Goal: Transaction & Acquisition: Book appointment/travel/reservation

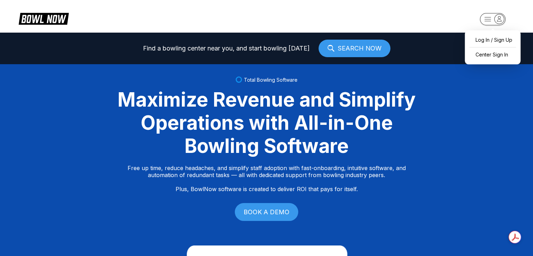
click at [484, 25] on icon "button" at bounding box center [493, 20] width 39 height 14
click at [481, 55] on div "Center Sign In" at bounding box center [492, 54] width 49 height 12
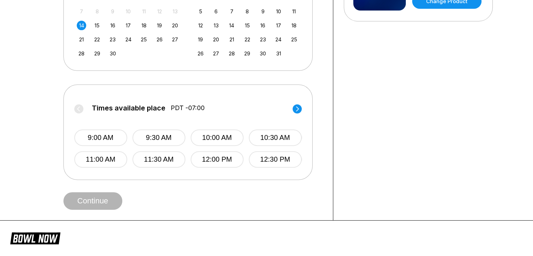
scroll to position [213, 0]
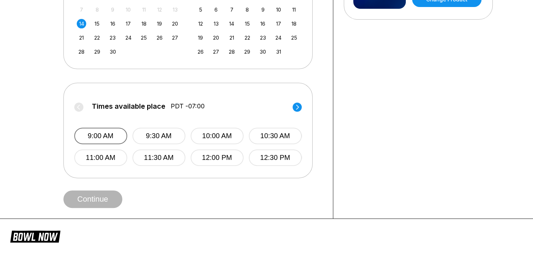
click at [100, 143] on button "9:00 AM" at bounding box center [100, 136] width 53 height 16
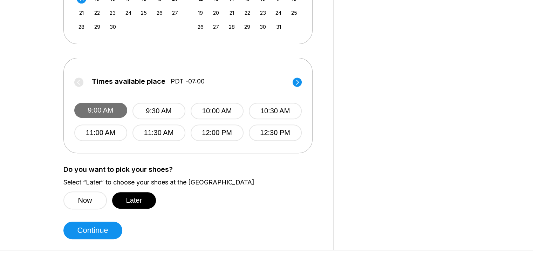
scroll to position [242, 0]
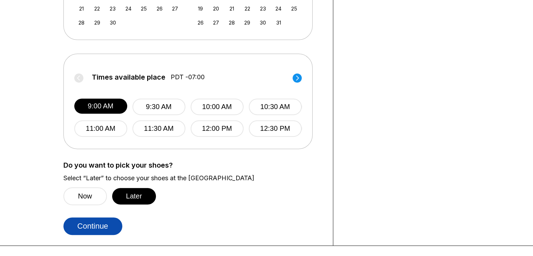
click at [93, 225] on button "Continue" at bounding box center [92, 226] width 59 height 18
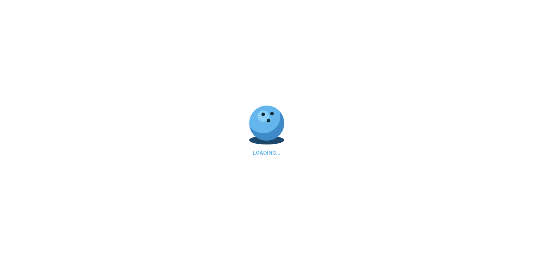
select select "**"
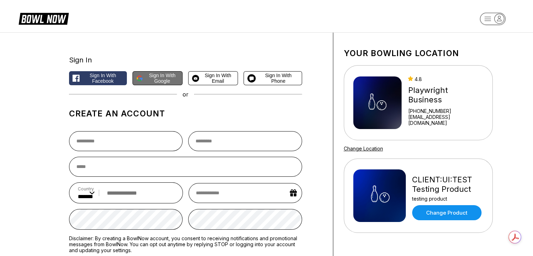
click at [156, 81] on span "Sign in with Google" at bounding box center [162, 78] width 33 height 11
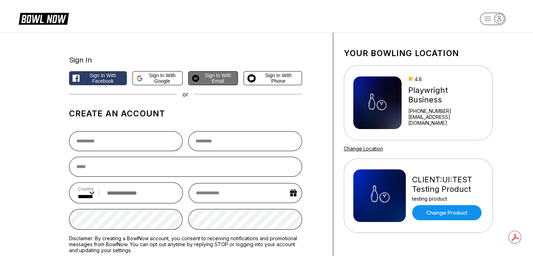
click at [219, 72] on button "Sign in with Email" at bounding box center [213, 78] width 50 height 14
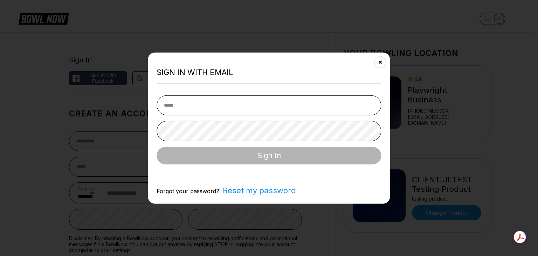
click at [206, 100] on input "email" at bounding box center [269, 105] width 225 height 20
type input "**********"
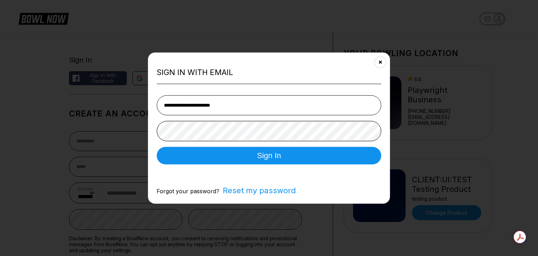
click at [157, 147] on button "Sign In" at bounding box center [269, 156] width 225 height 18
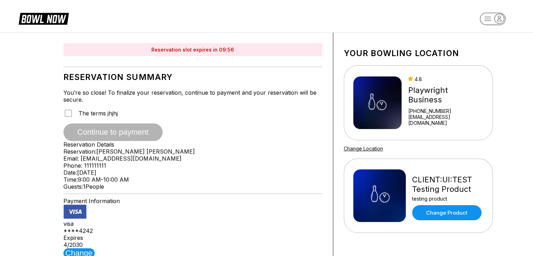
click at [72, 118] on div "The terms jhjhj" at bounding box center [192, 113] width 259 height 9
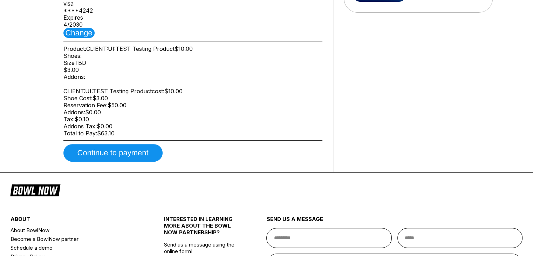
scroll to position [238, 0]
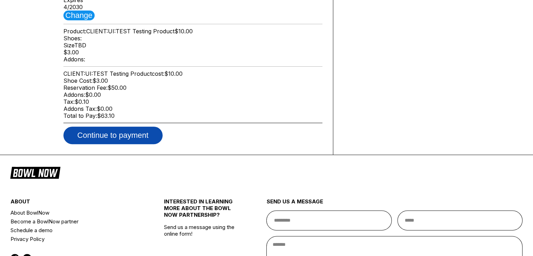
click at [143, 144] on button "Continue to payment" at bounding box center [112, 136] width 99 height 18
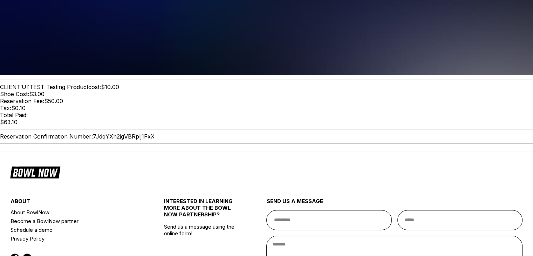
scroll to position [180, 0]
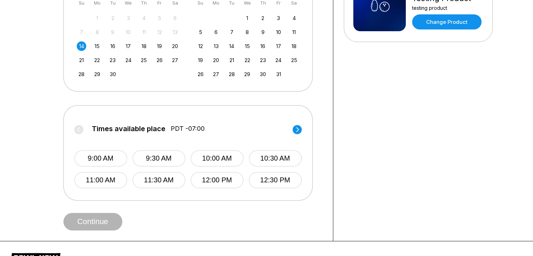
scroll to position [229, 0]
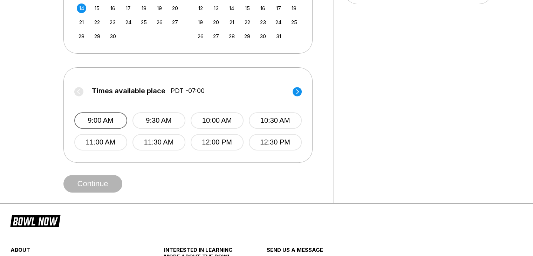
click at [93, 113] on button "9:00 AM" at bounding box center [100, 120] width 53 height 16
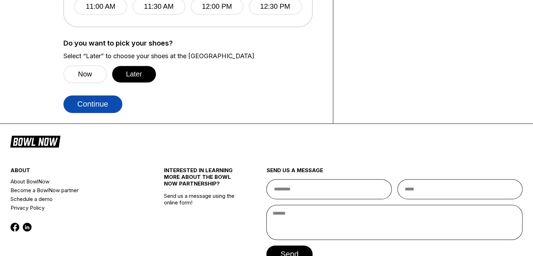
scroll to position [365, 0]
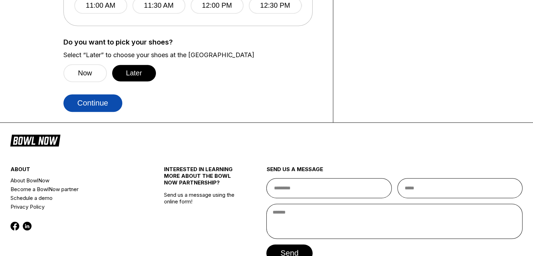
click at [114, 100] on button "Continue" at bounding box center [92, 103] width 59 height 18
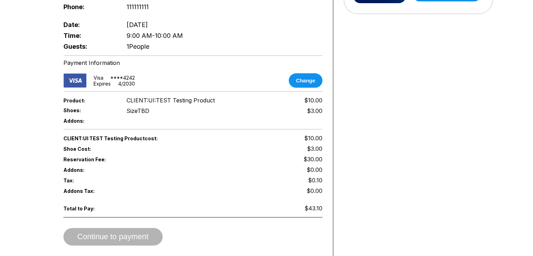
scroll to position [218, 0]
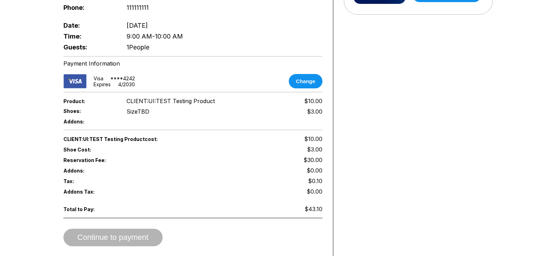
click at [97, 157] on span "Reservation Fee:" at bounding box center [128, 160] width 130 height 6
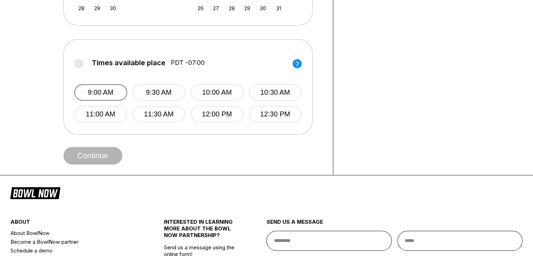
click at [112, 87] on button "9:00 AM" at bounding box center [100, 92] width 53 height 16
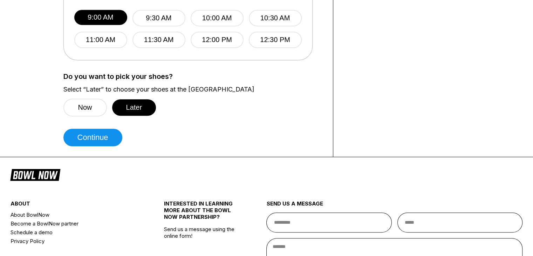
scroll to position [329, 0]
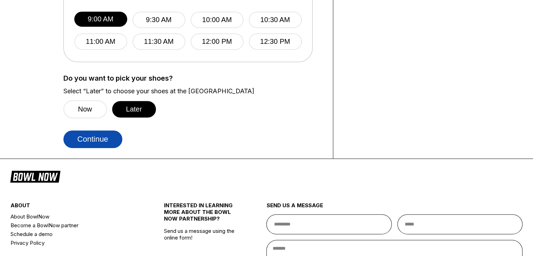
click at [101, 135] on button "Continue" at bounding box center [92, 139] width 59 height 18
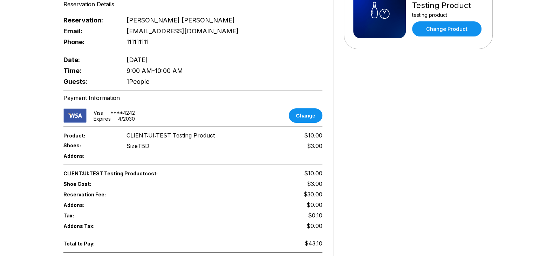
scroll to position [184, 0]
click at [248, 141] on div "Shoes: Size TBD $3.00" at bounding box center [192, 146] width 259 height 11
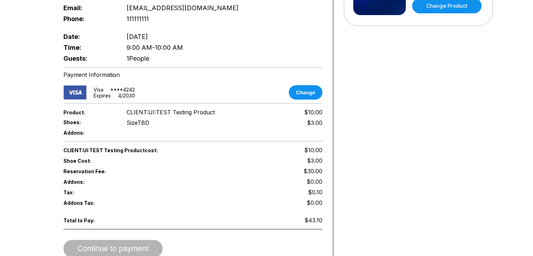
scroll to position [204, 0]
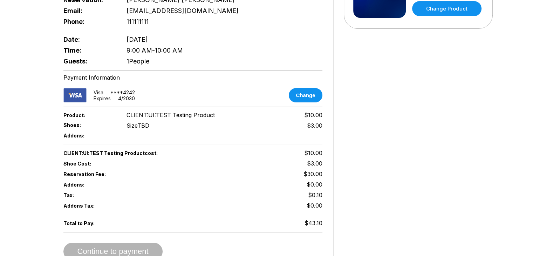
click at [248, 140] on div "Reservation slot expires in 09:47 Reservation Summary You’re so close! To final…" at bounding box center [193, 50] width 280 height 442
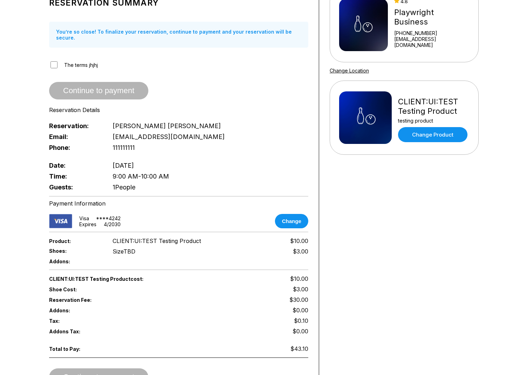
scroll to position [146, 0]
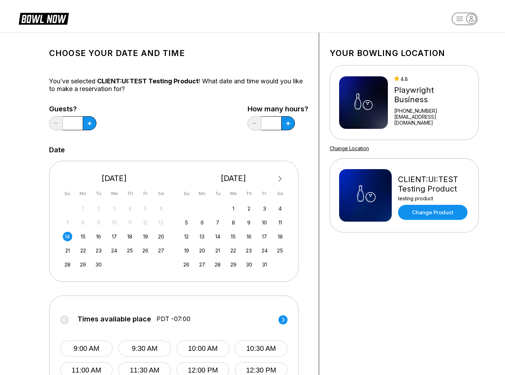
click at [91, 122] on icon at bounding box center [90, 124] width 4 height 4
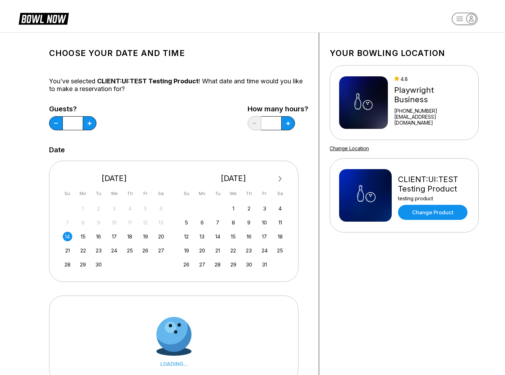
click at [91, 122] on icon at bounding box center [90, 124] width 4 height 4
type input "*"
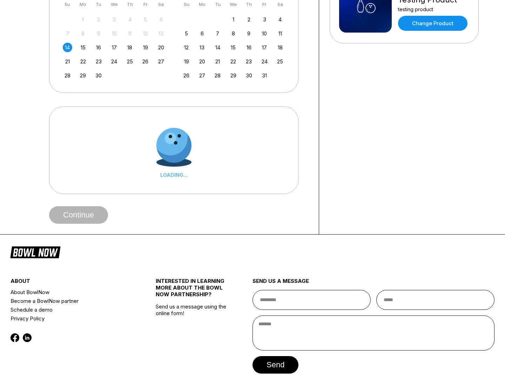
scroll to position [190, 0]
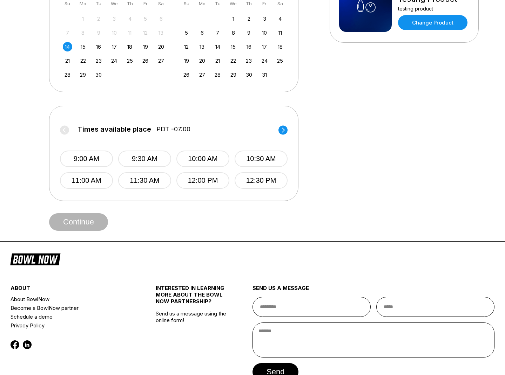
click at [84, 162] on button "9:00 AM" at bounding box center [86, 159] width 53 height 16
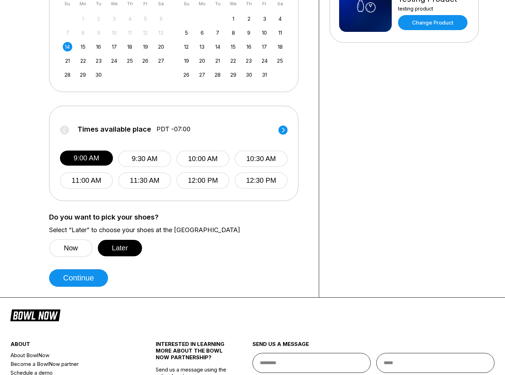
click at [88, 256] on button "Continue" at bounding box center [78, 279] width 59 height 18
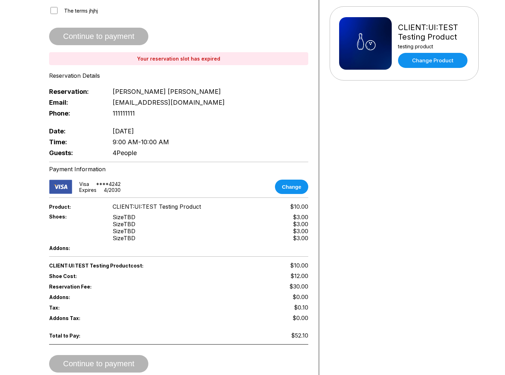
scroll to position [154, 0]
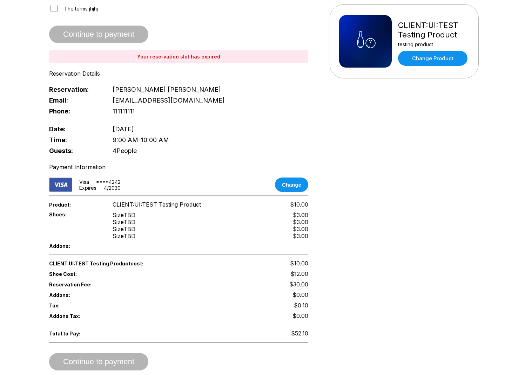
click at [354, 156] on div "Your bowling location 4.8 Playwright Business +15555555556 iamthecarisma@gmail.…" at bounding box center [404, 129] width 170 height 503
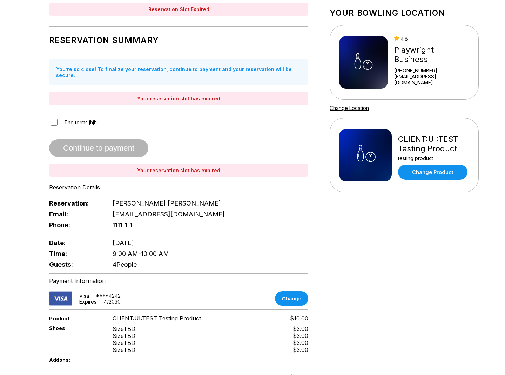
scroll to position [0, 0]
